Goal: Navigation & Orientation: Find specific page/section

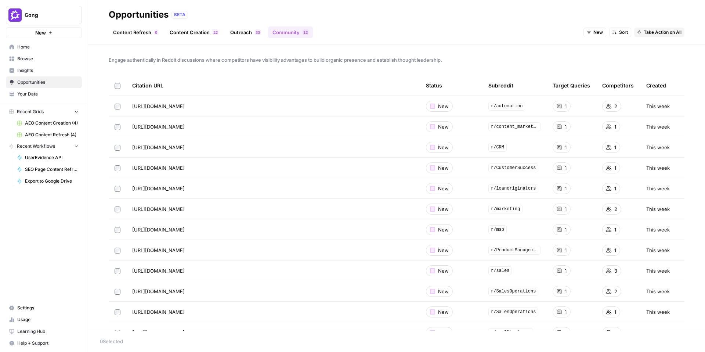
click at [44, 20] on button "Gong" at bounding box center [44, 15] width 76 height 18
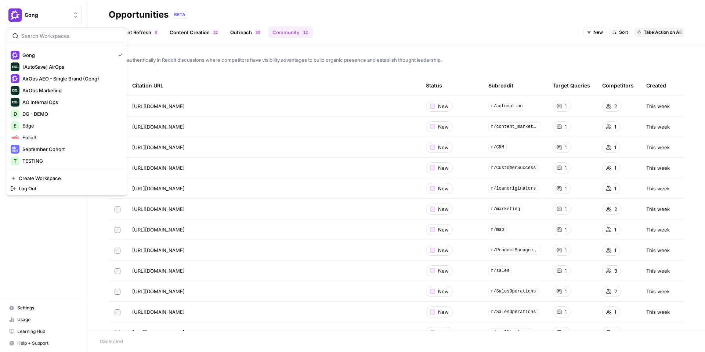
click at [62, 261] on div "Gong New Home Browse Insights Opportunities Your Data Recent Grids AEO Content …" at bounding box center [44, 176] width 88 height 352
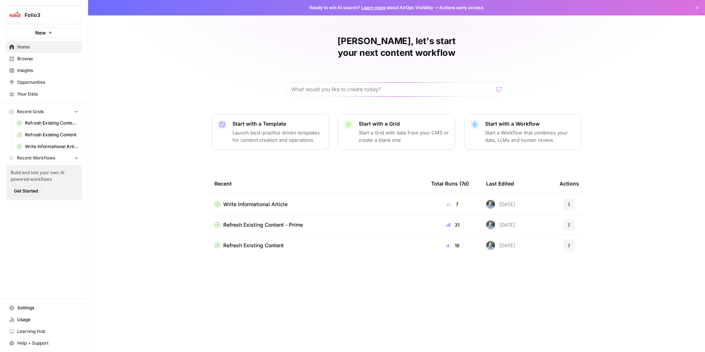
click at [39, 71] on span "Insights" at bounding box center [47, 70] width 61 height 7
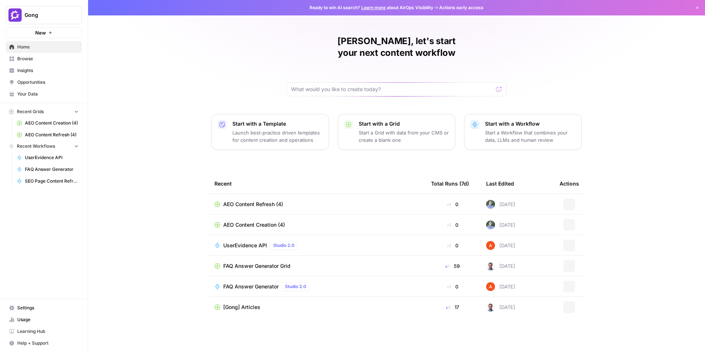
click at [291, 129] on p "Launch best-practice driven templates for content creation and operations" at bounding box center [277, 136] width 90 height 15
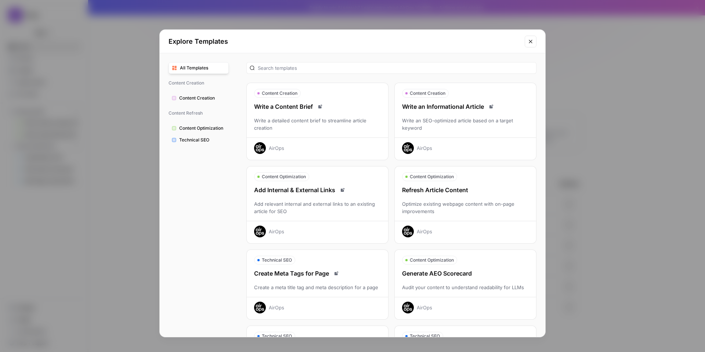
click at [533, 44] on button "Close modal" at bounding box center [531, 42] width 12 height 12
